Goal: Use online tool/utility: Utilize a website feature to perform a specific function

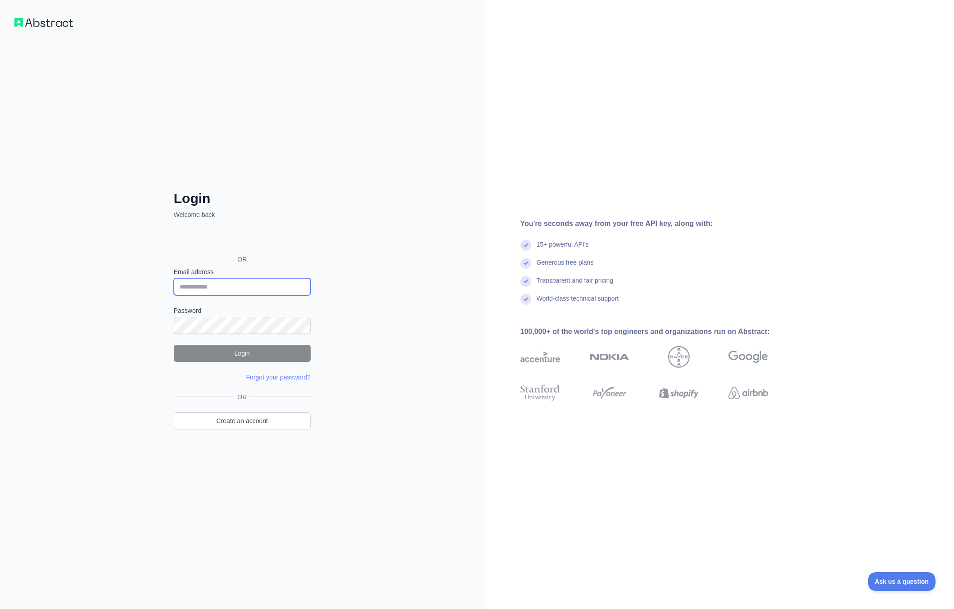
type input "**********"
click at [264, 352] on button "Login" at bounding box center [242, 353] width 137 height 17
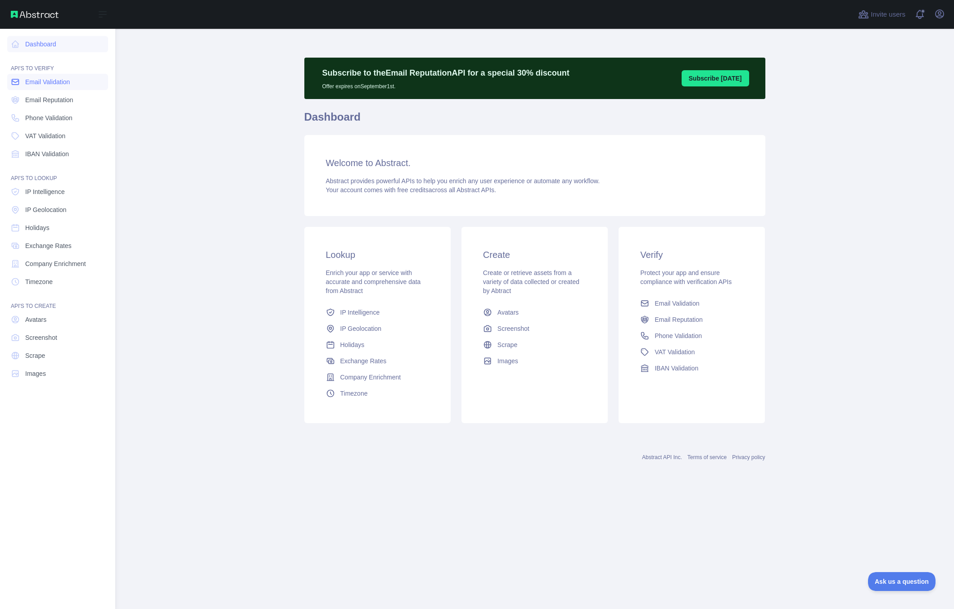
click at [37, 82] on span "Email Validation" at bounding box center [47, 81] width 45 height 9
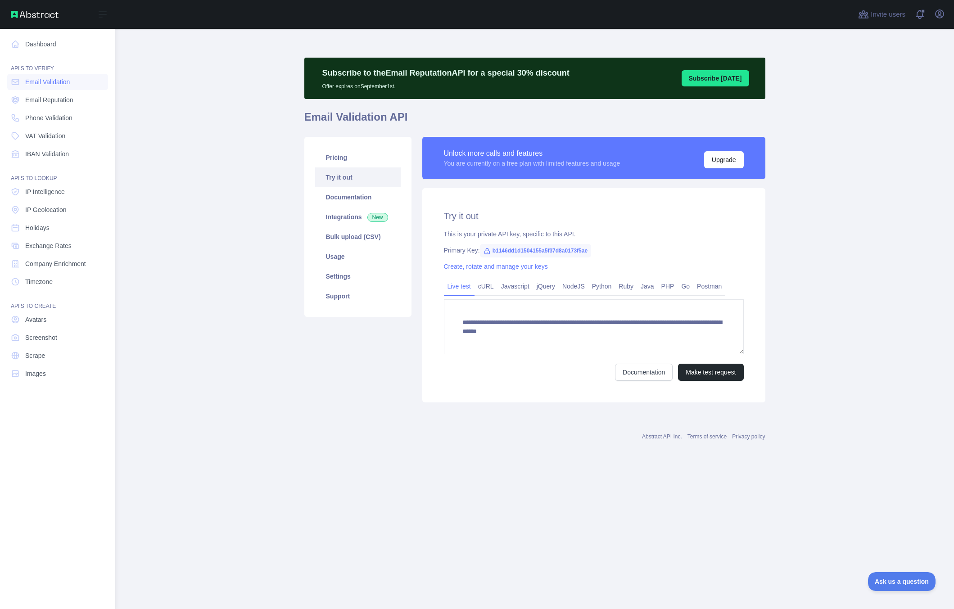
click at [49, 13] on img at bounding box center [35, 14] width 48 height 7
